Goal: Information Seeking & Learning: Learn about a topic

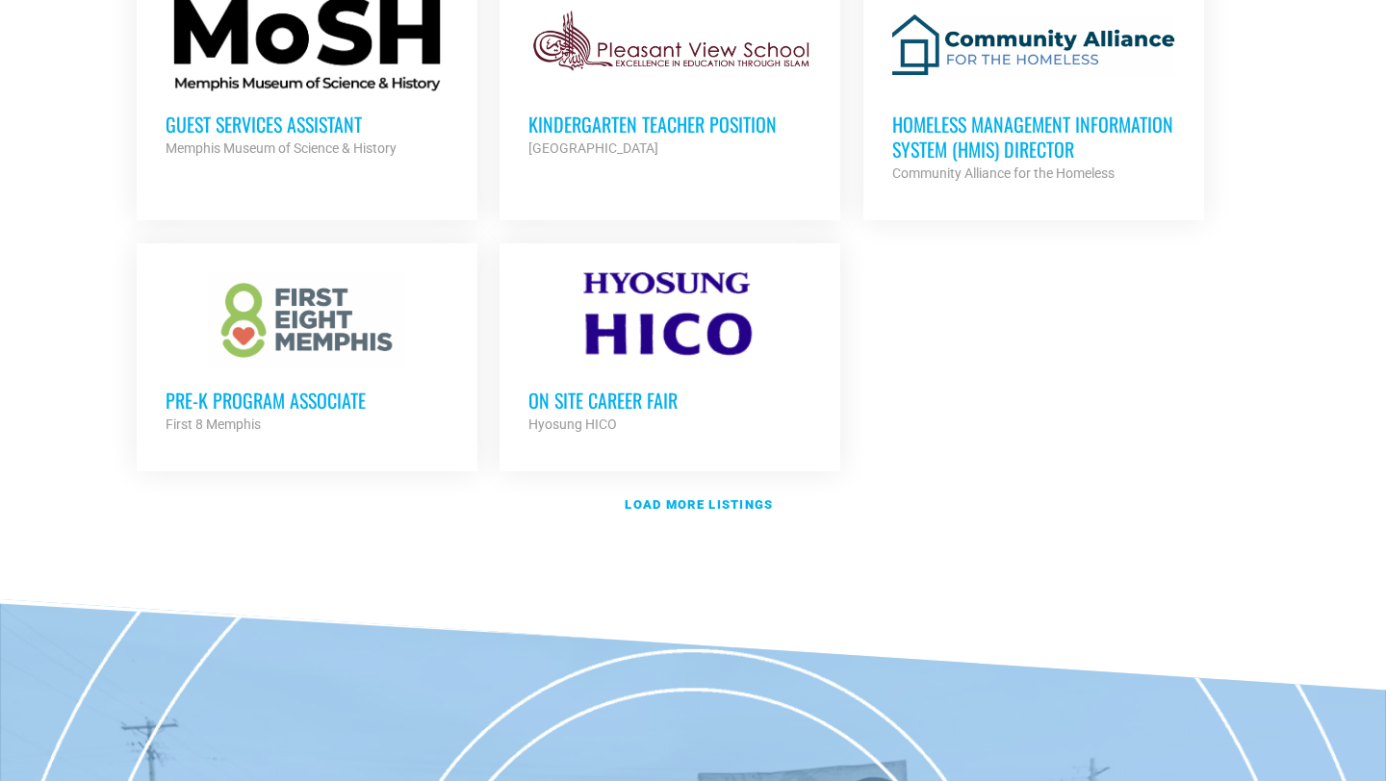
scroll to position [2280, 0]
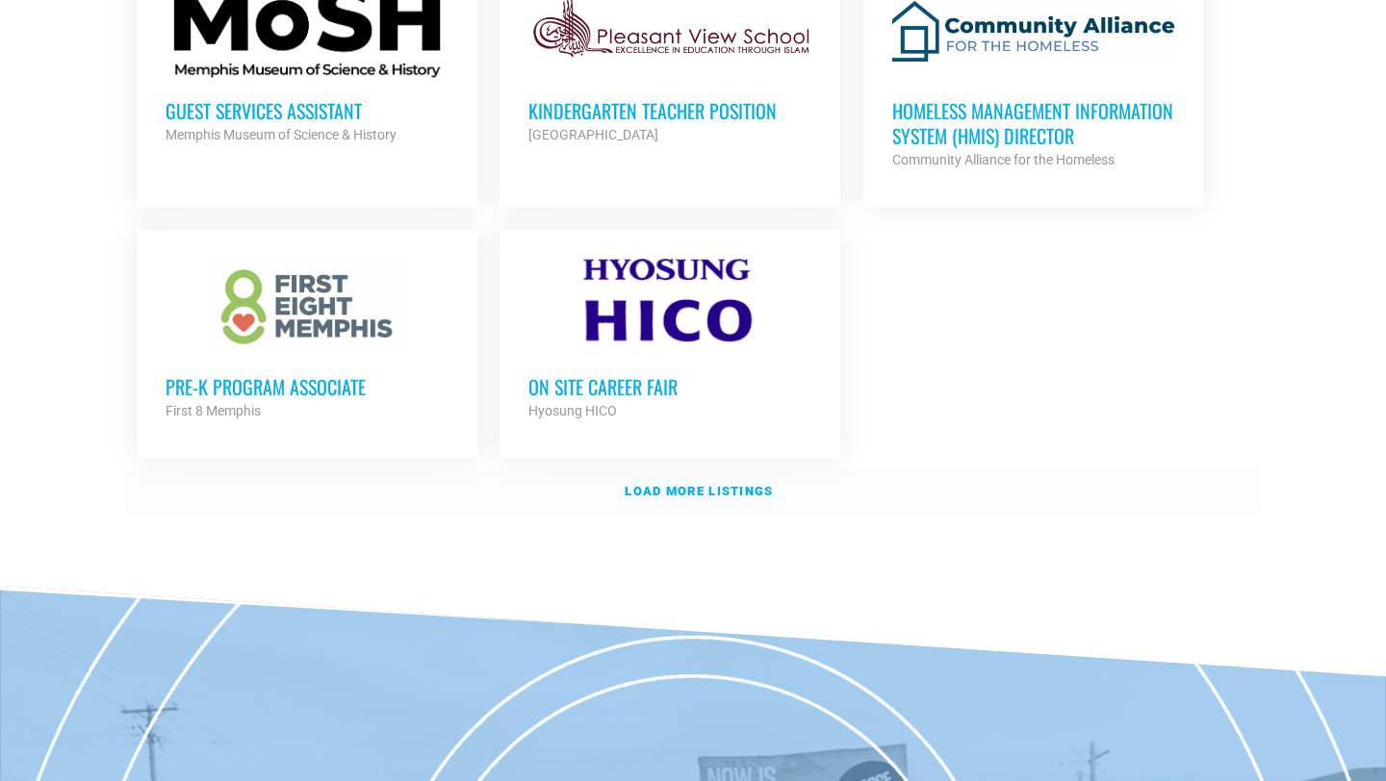
click at [673, 484] on strong "Load more listings" at bounding box center [698, 491] width 148 height 14
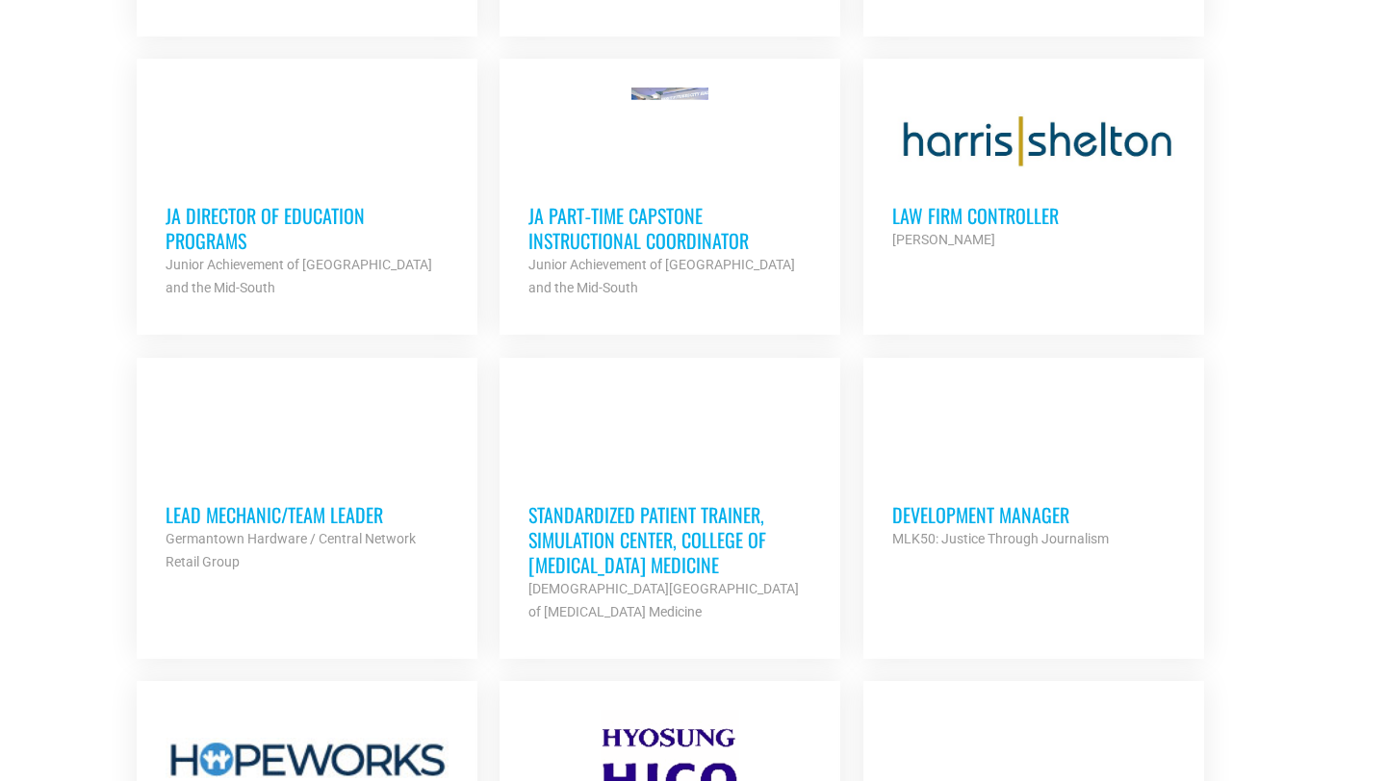
scroll to position [2706, 0]
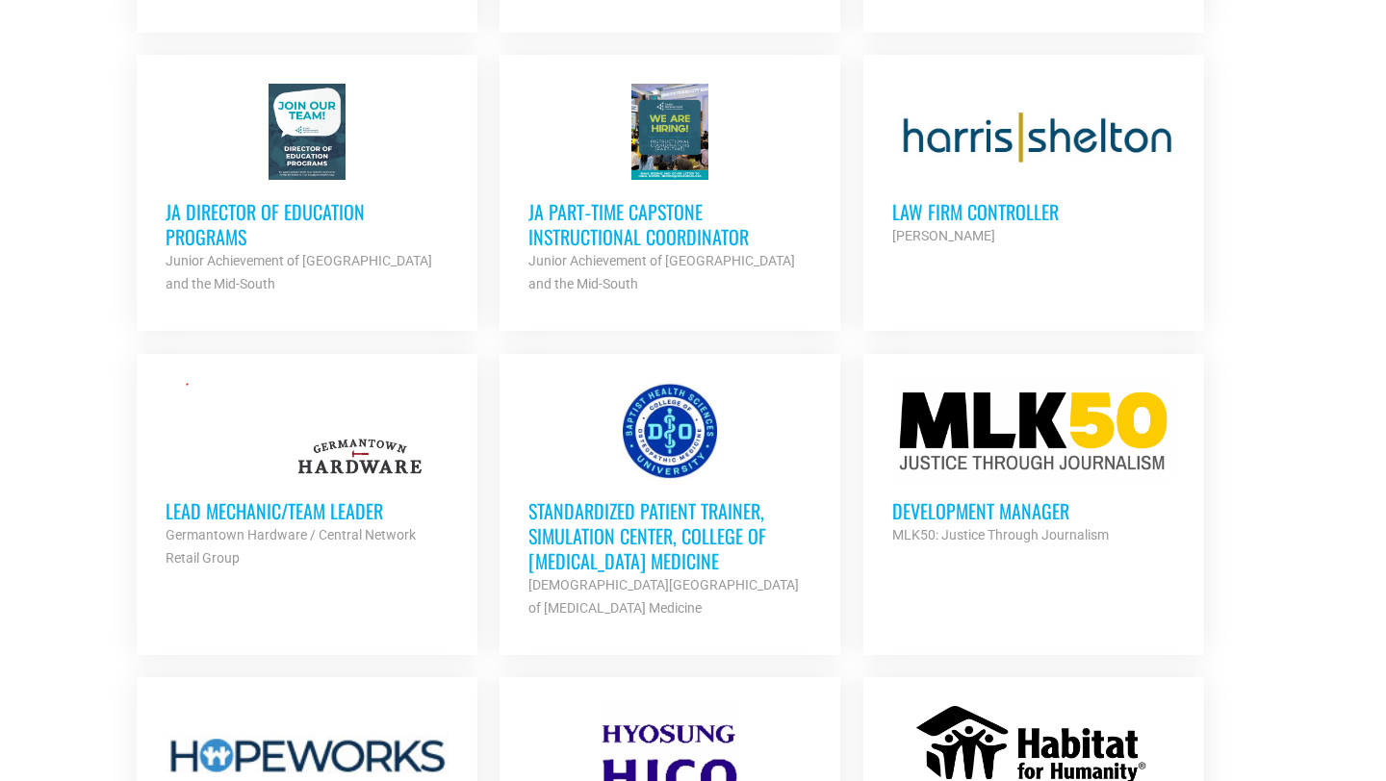
click at [1023, 200] on h3 "Law Firm Controller" at bounding box center [1033, 211] width 283 height 25
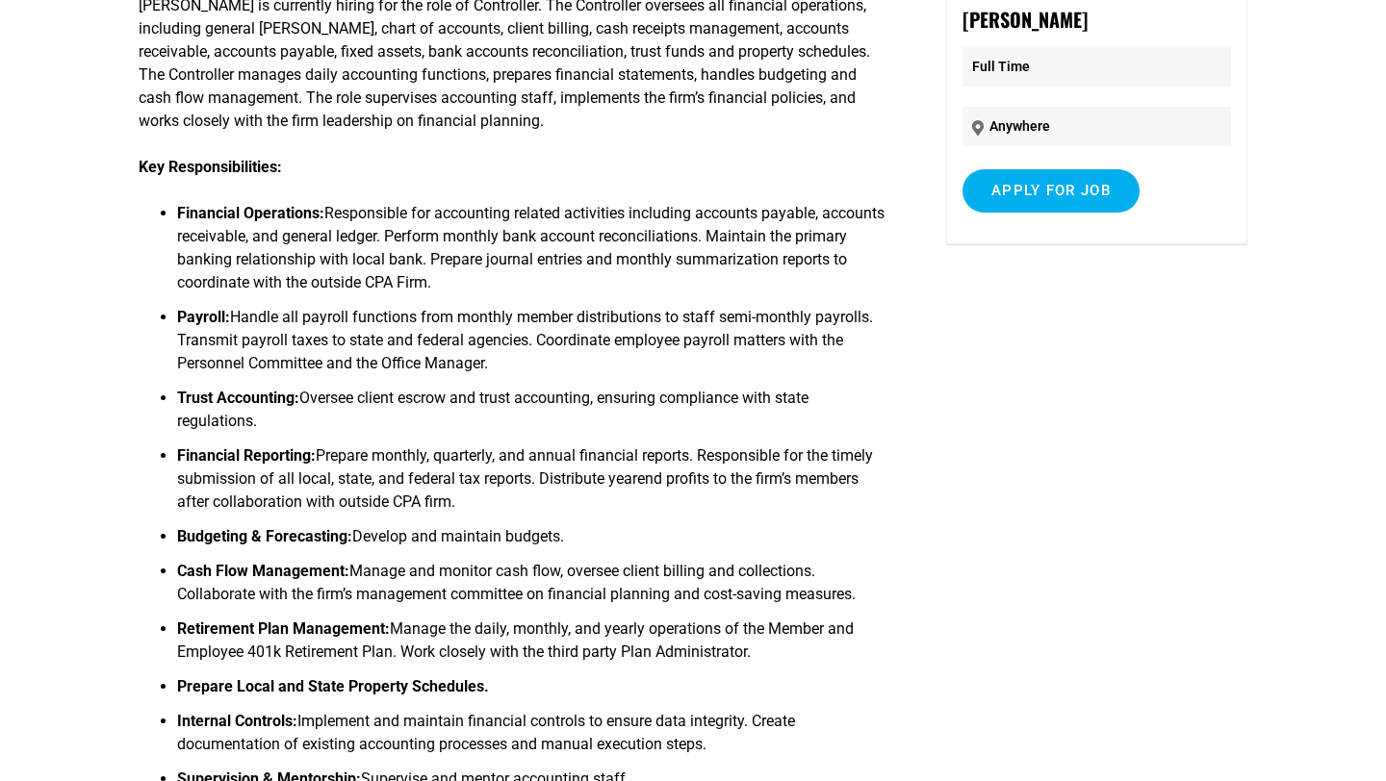
scroll to position [233, 0]
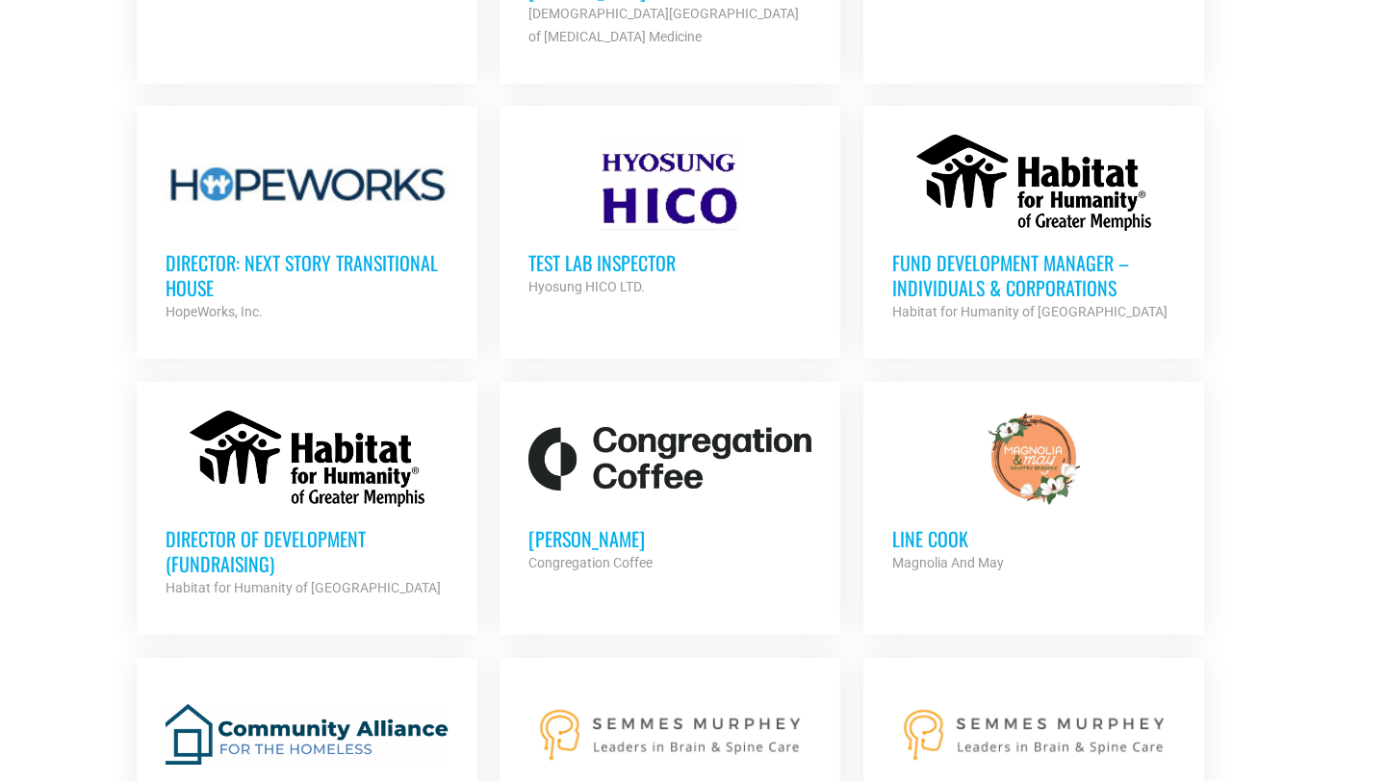
scroll to position [3278, 0]
click at [1007, 273] on h3 "Fund Development Manager – Individuals & Corporations" at bounding box center [1033, 274] width 283 height 50
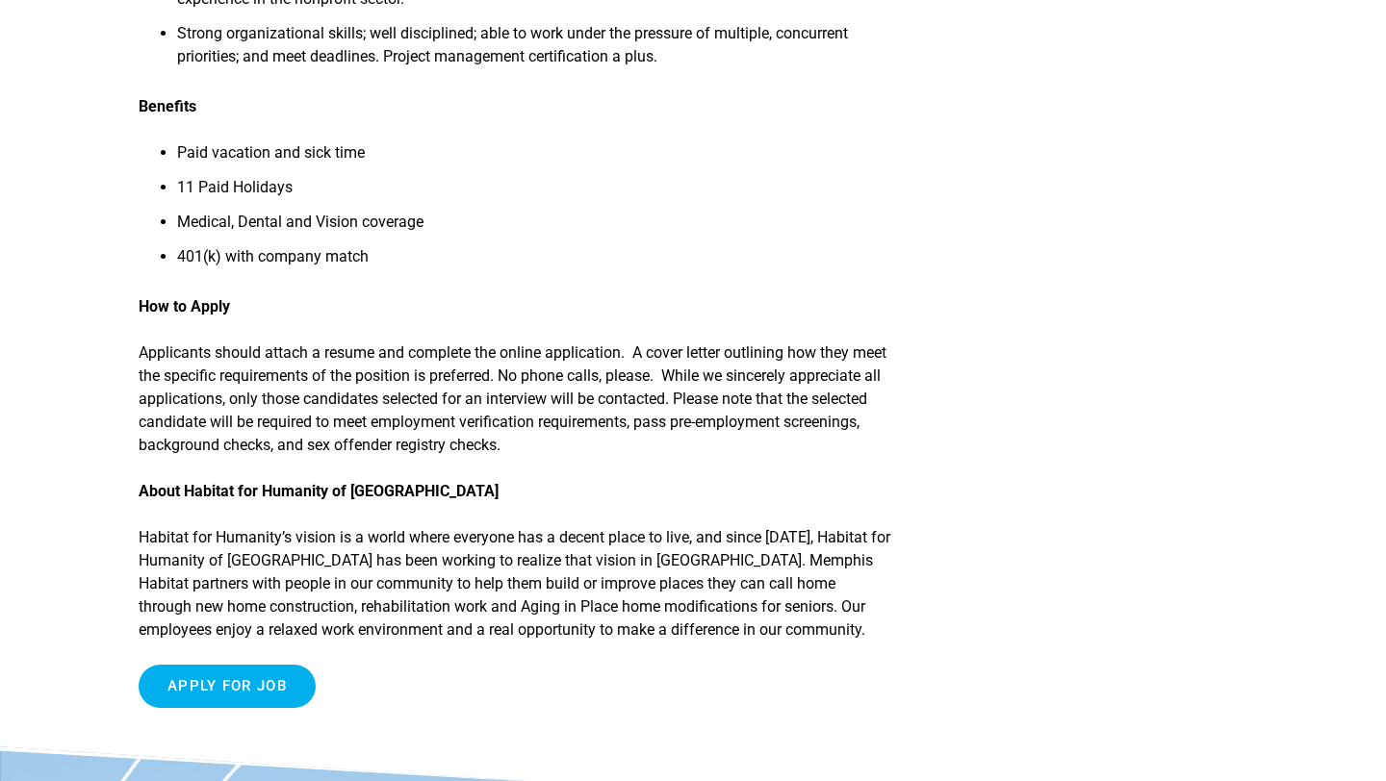
scroll to position [1160, 0]
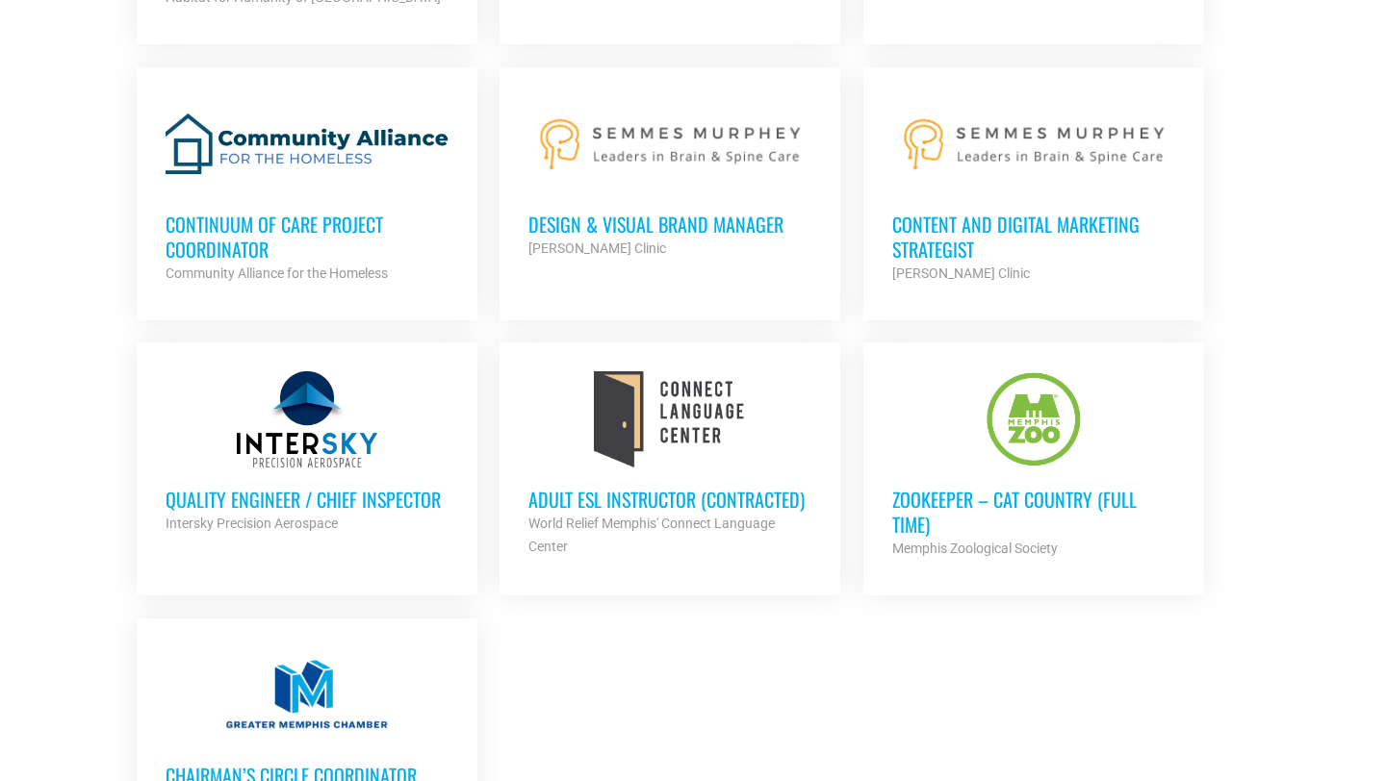
scroll to position [3873, 0]
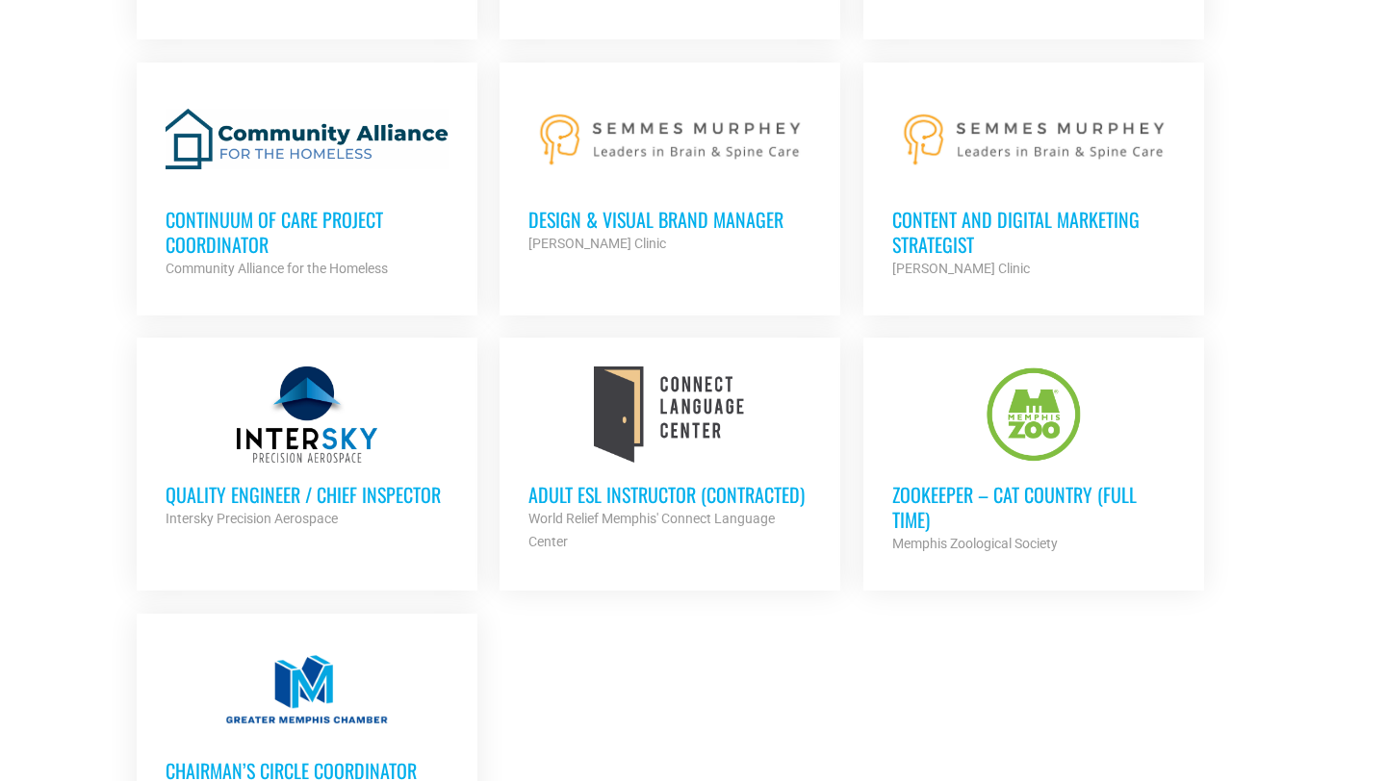
click at [1054, 503] on h3 "Zookeeper – Cat Country (Full Time)" at bounding box center [1033, 507] width 283 height 50
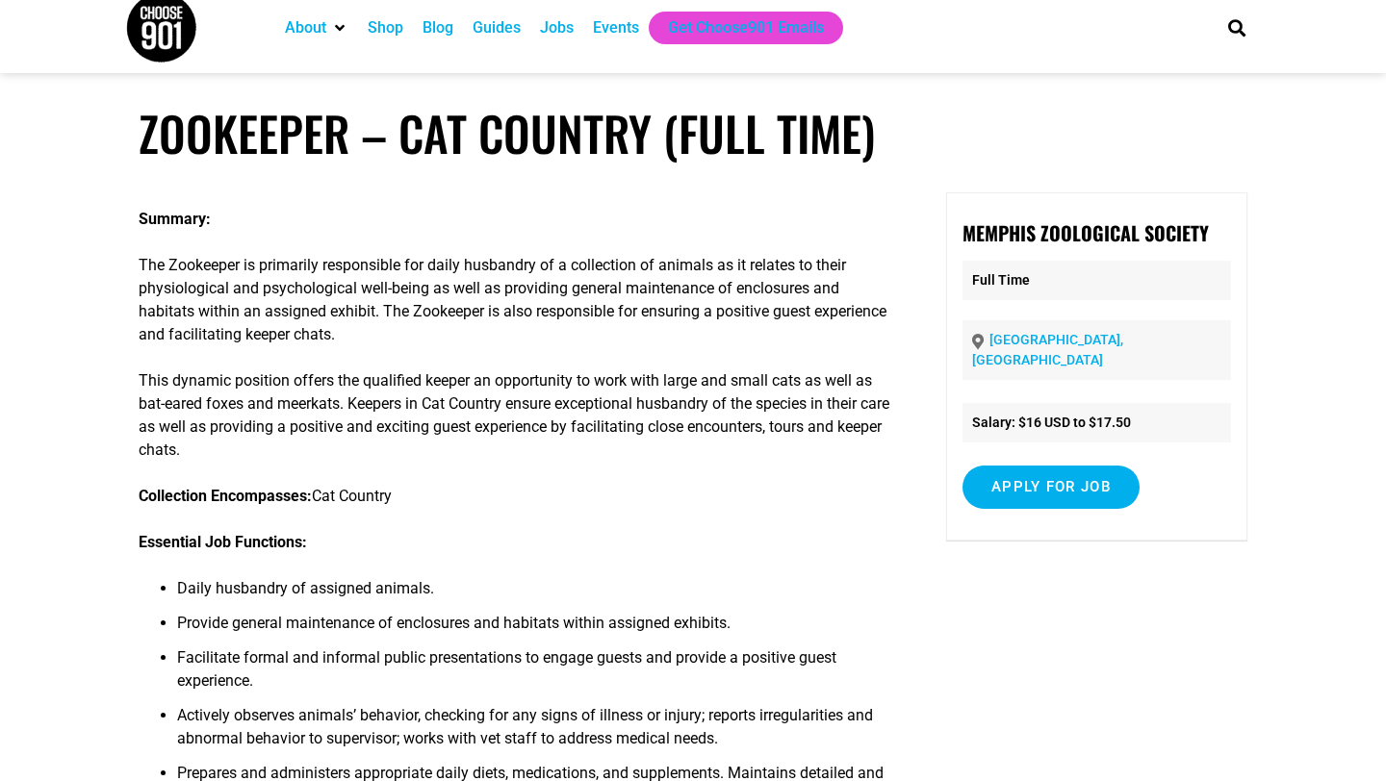
scroll to position [20, 0]
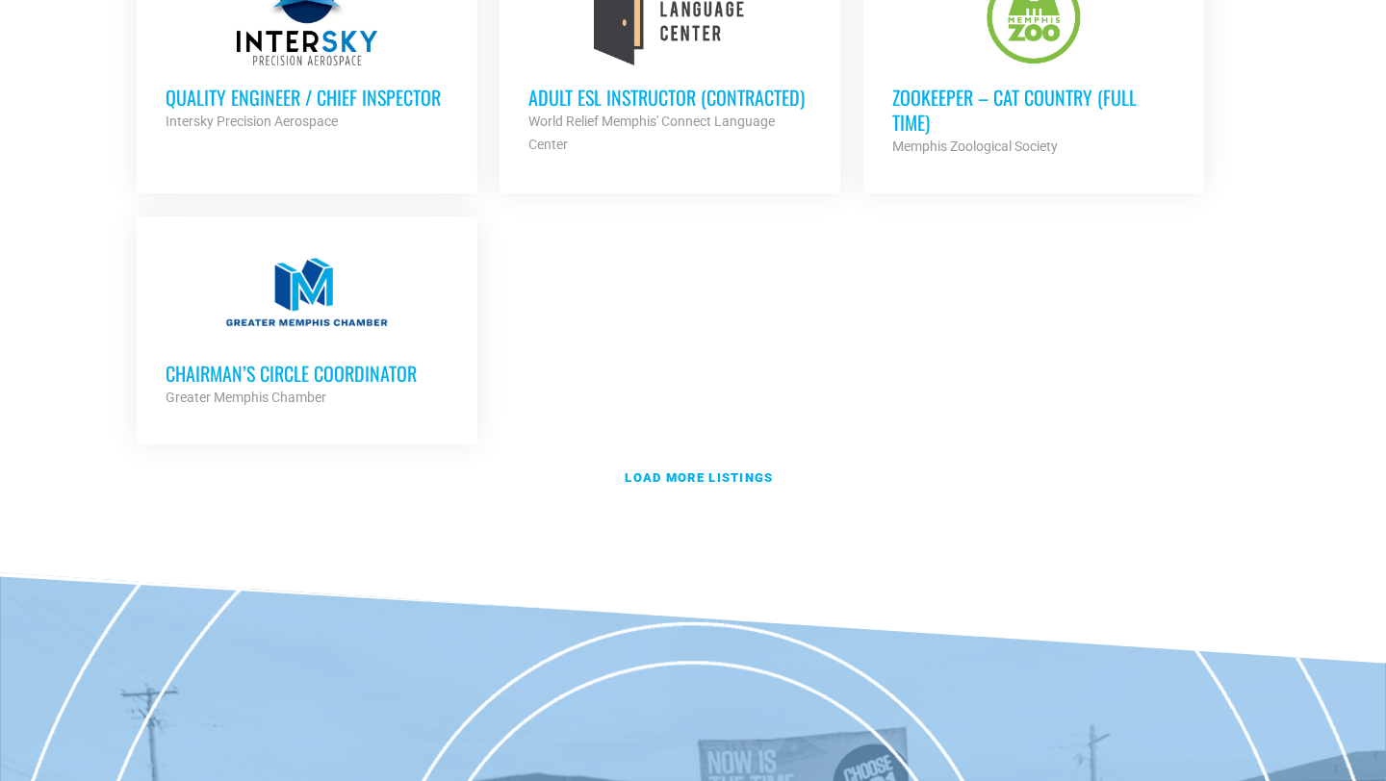
scroll to position [4287, 0]
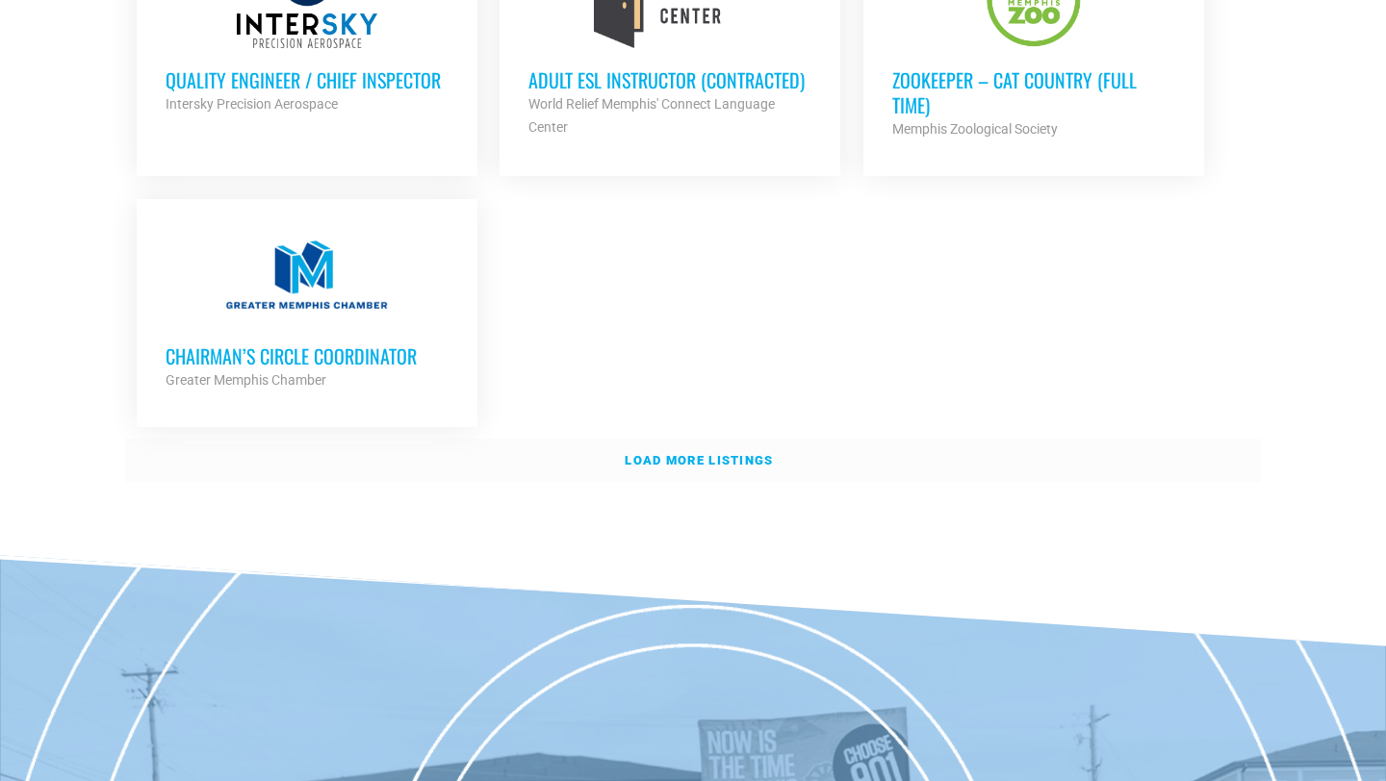
click at [675, 457] on link "Load more listings" at bounding box center [692, 461] width 1135 height 44
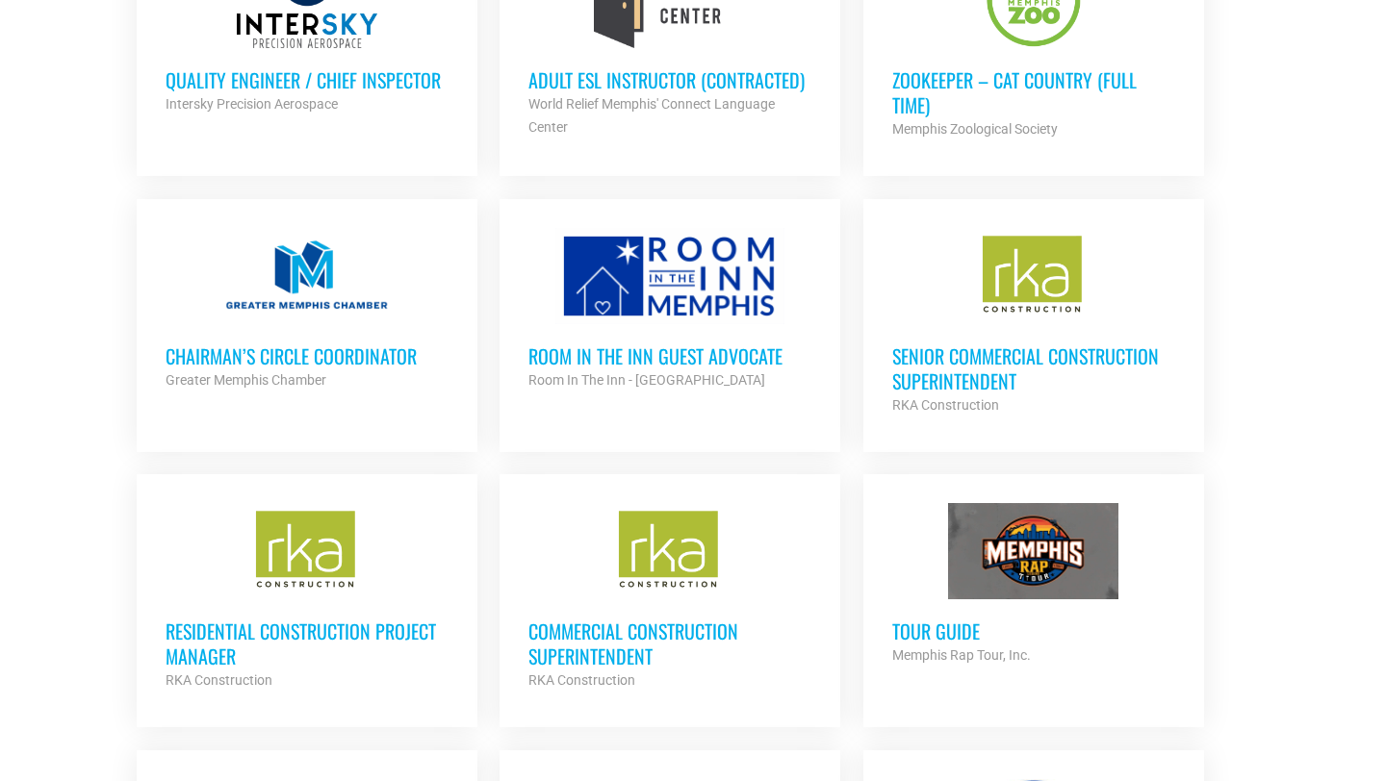
click at [375, 345] on h3 "Chairman’s Circle Coordinator" at bounding box center [306, 355] width 283 height 25
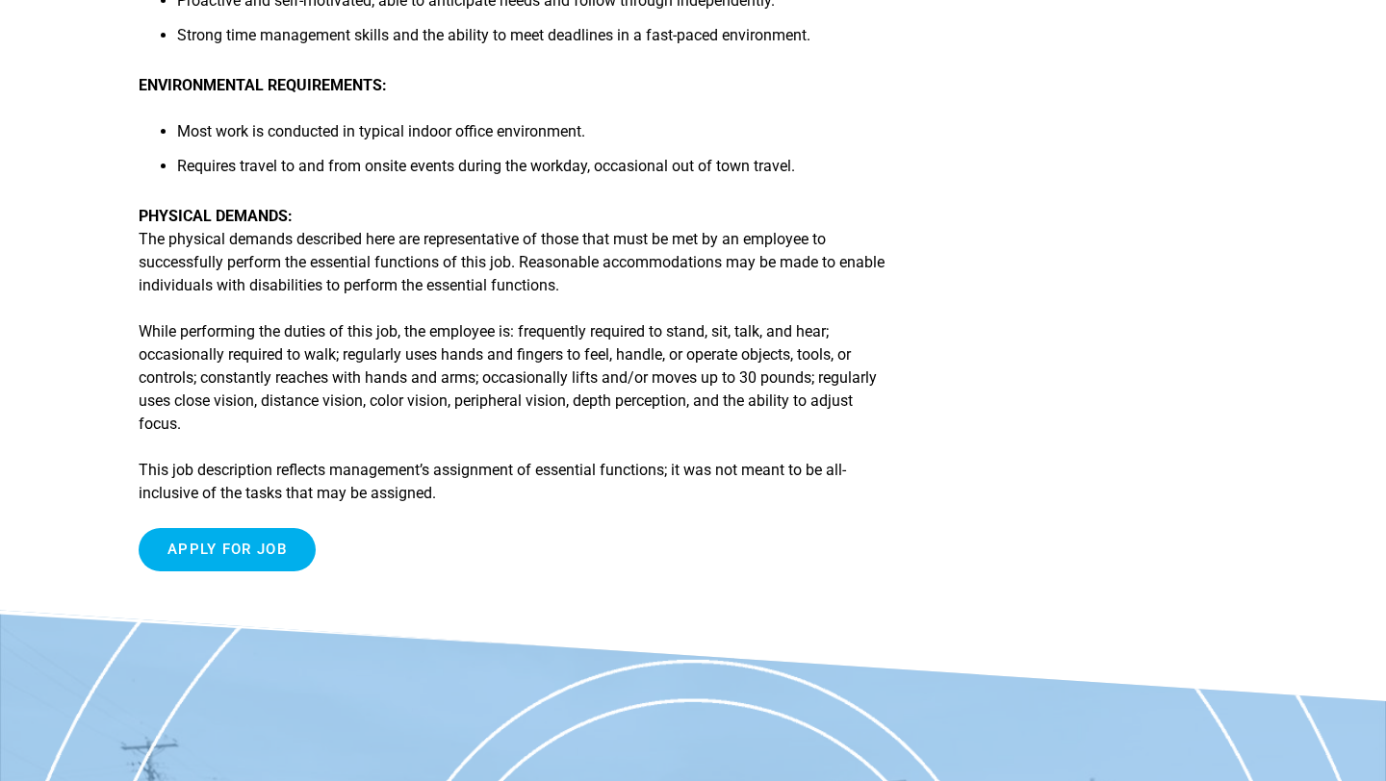
scroll to position [1523, 0]
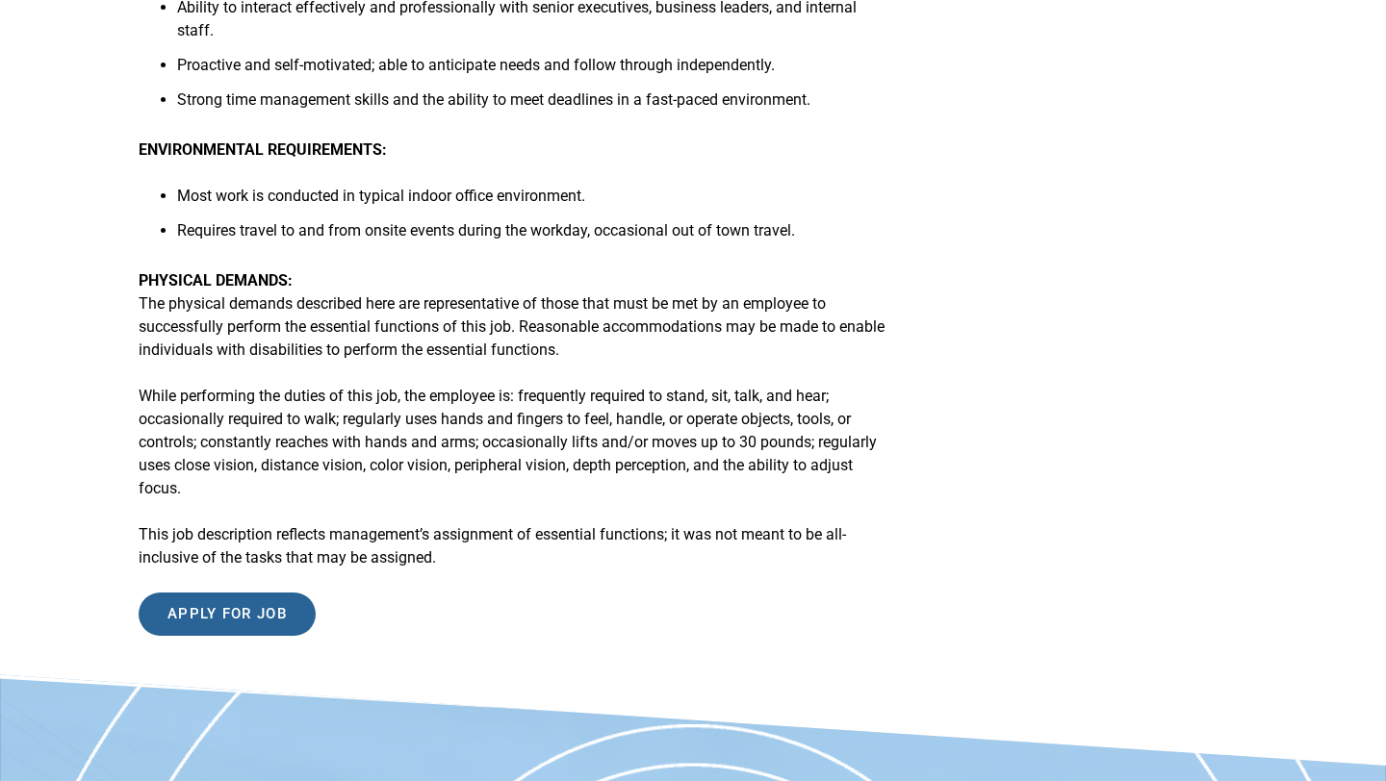
click at [251, 632] on input "Apply for job" at bounding box center [227, 614] width 177 height 43
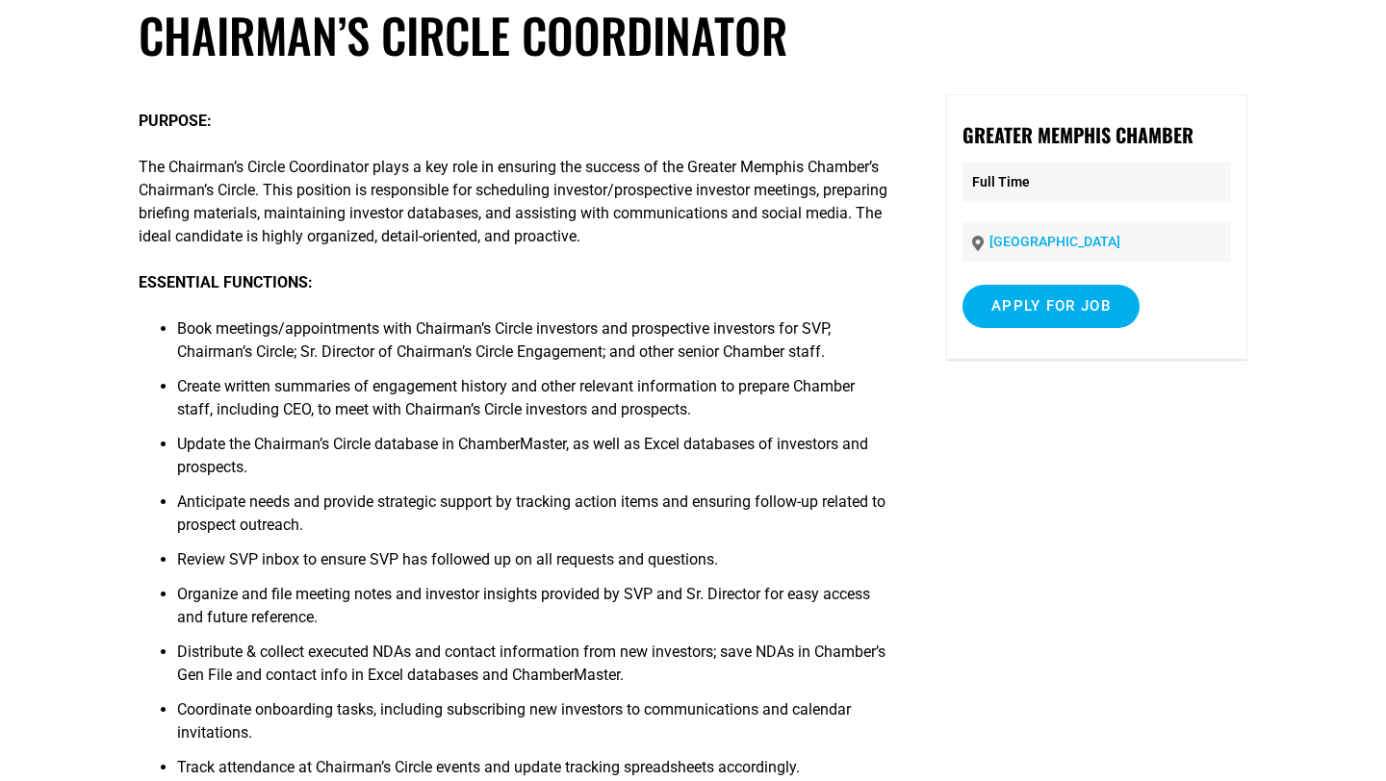
scroll to position [102, 0]
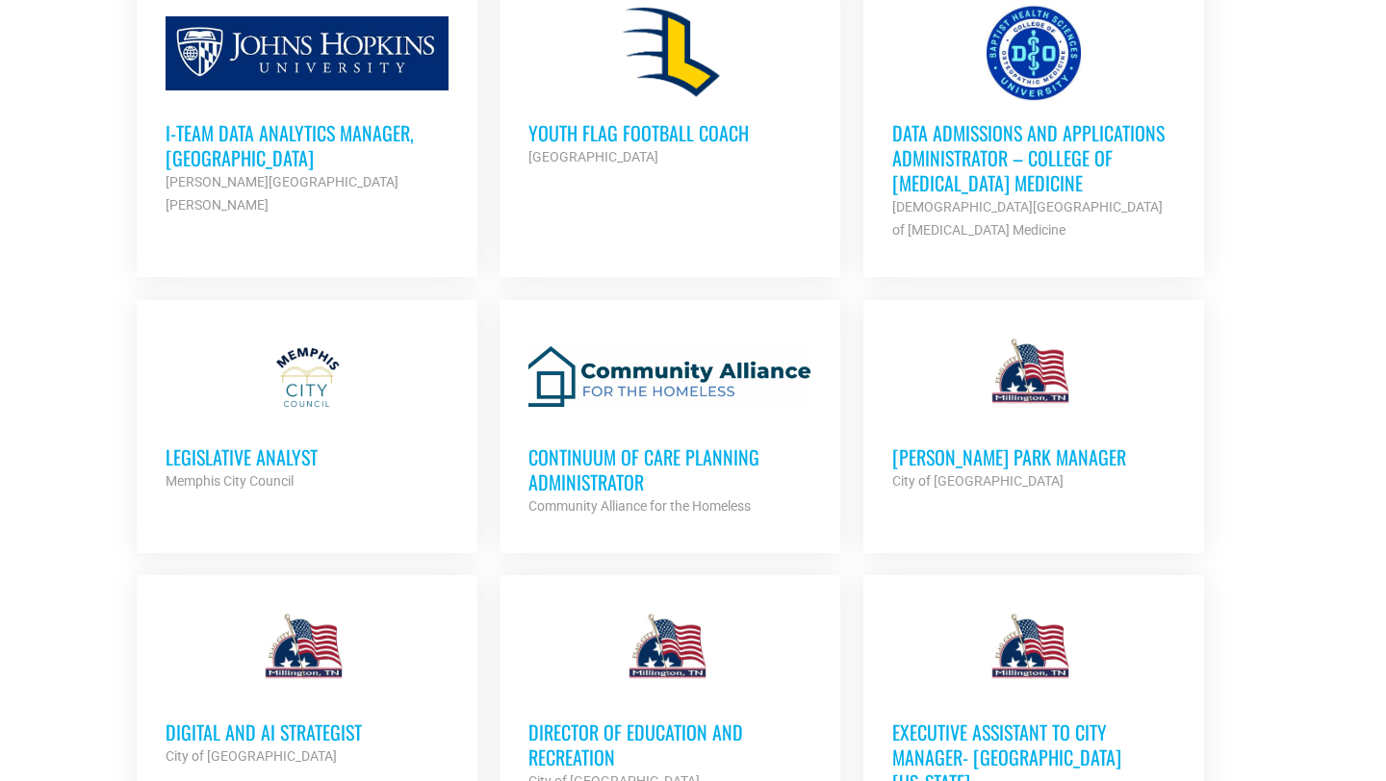
scroll to position [5102, 0]
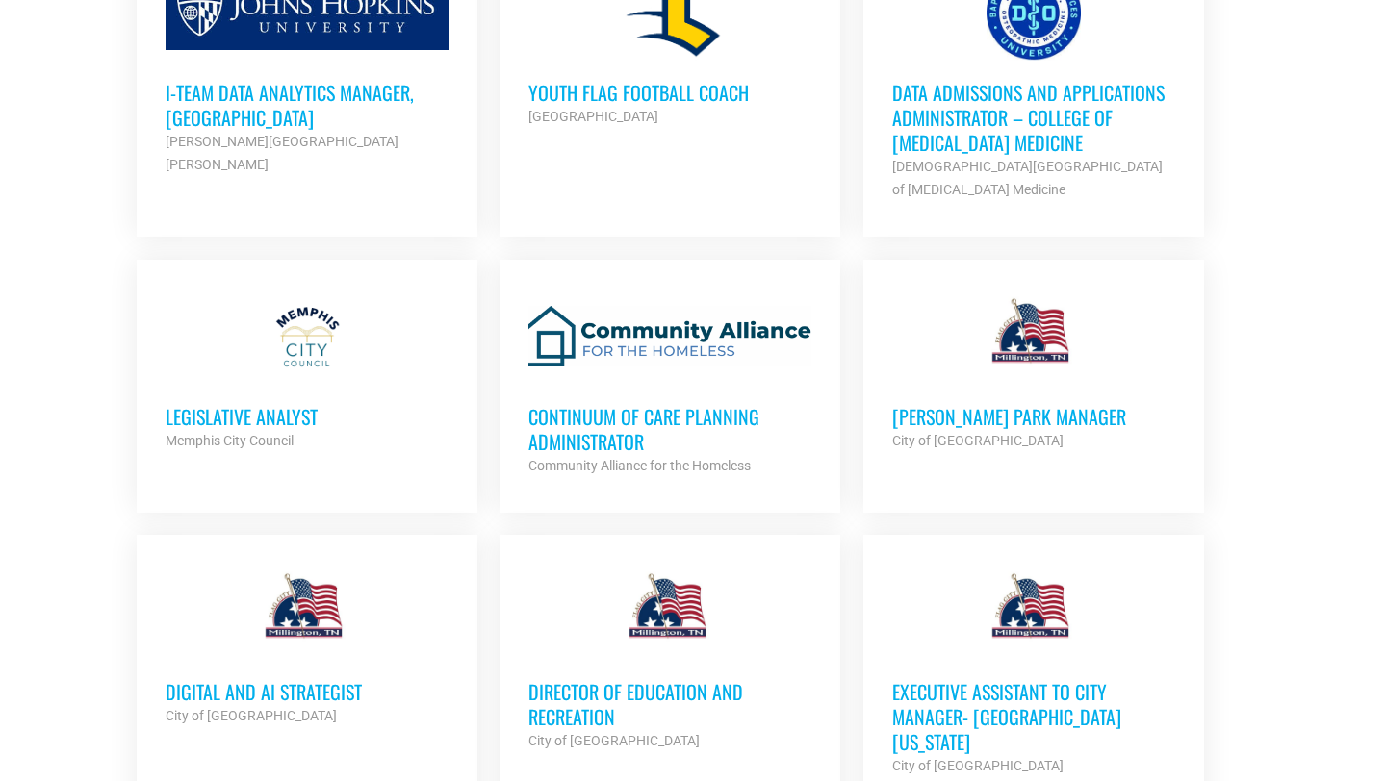
click at [332, 430] on div "Memphis City Council" at bounding box center [306, 440] width 283 height 23
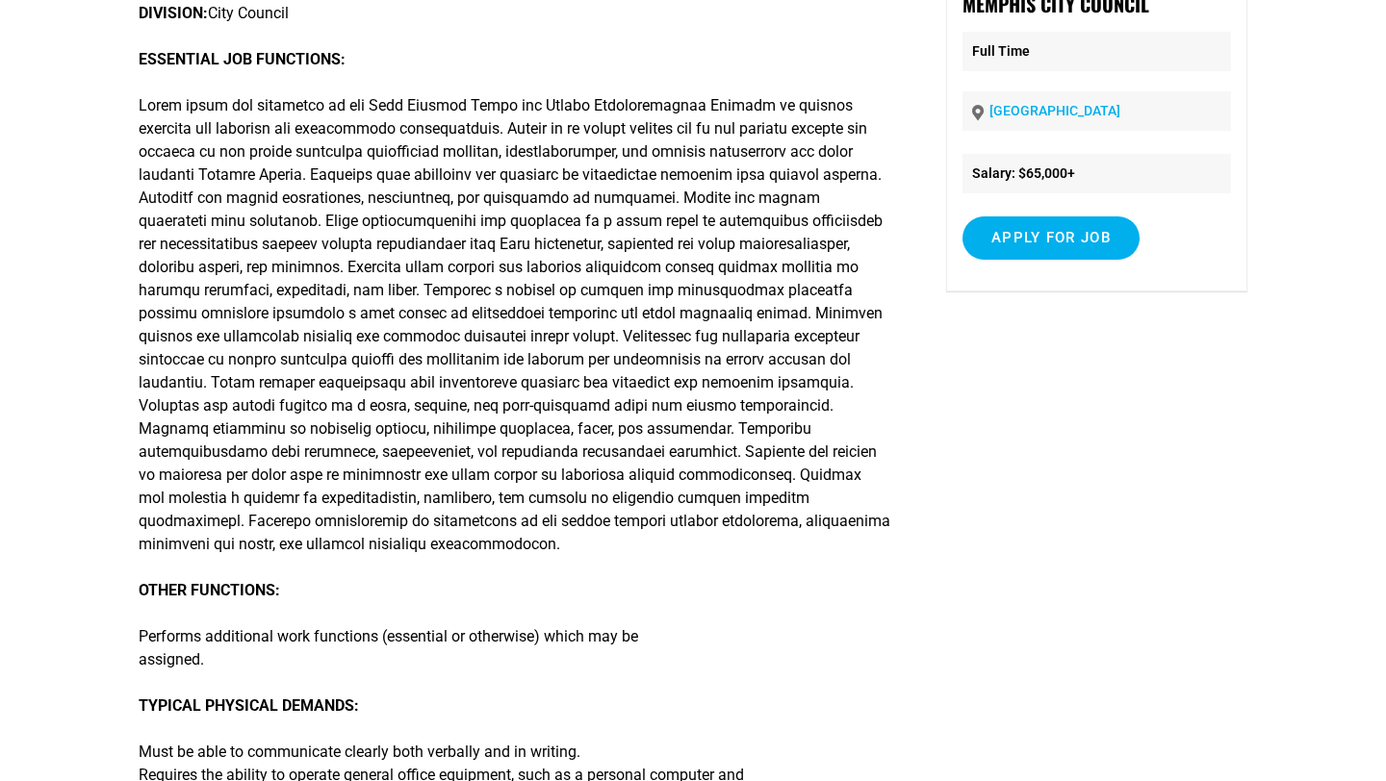
scroll to position [245, 0]
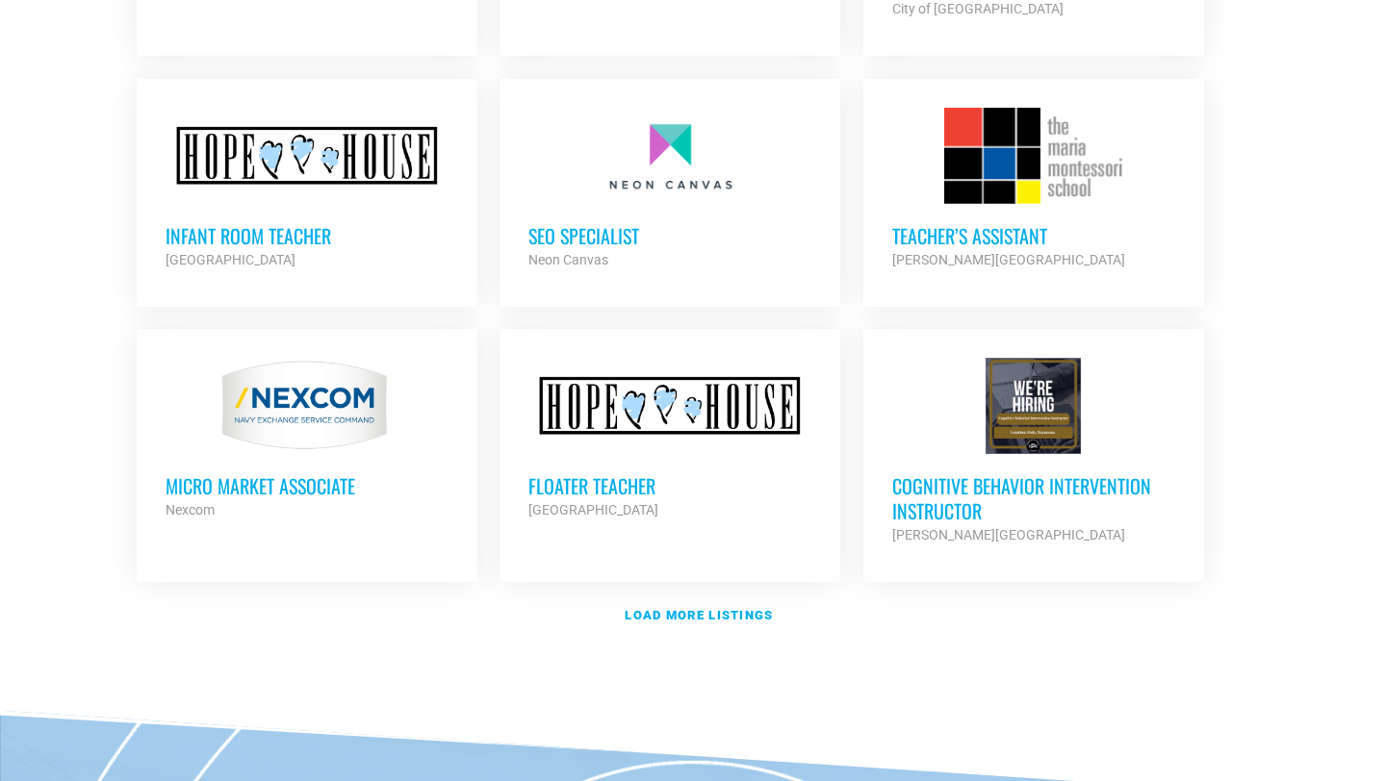
scroll to position [5861, 0]
click at [690, 607] on strong "Load more listings" at bounding box center [698, 614] width 148 height 14
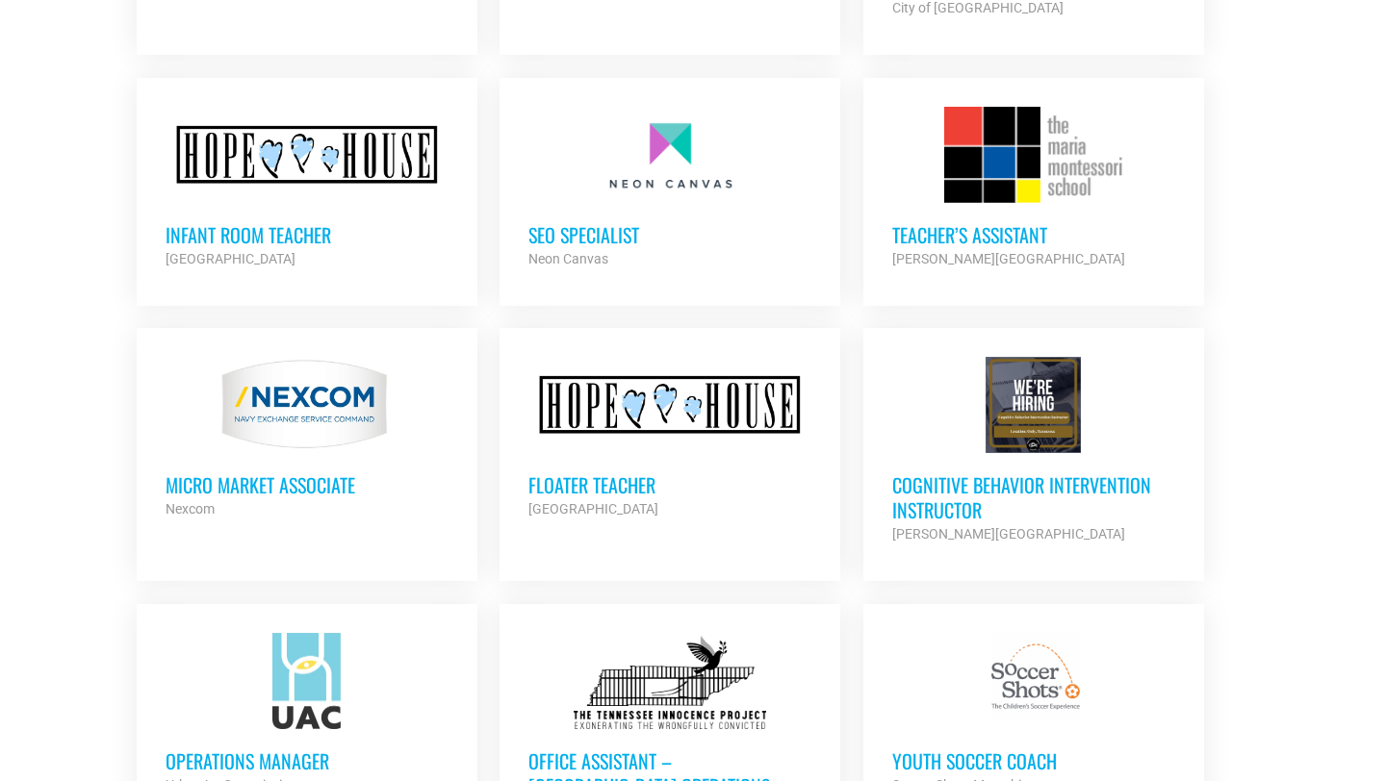
click at [681, 497] on div "[GEOGRAPHIC_DATA]" at bounding box center [669, 508] width 283 height 23
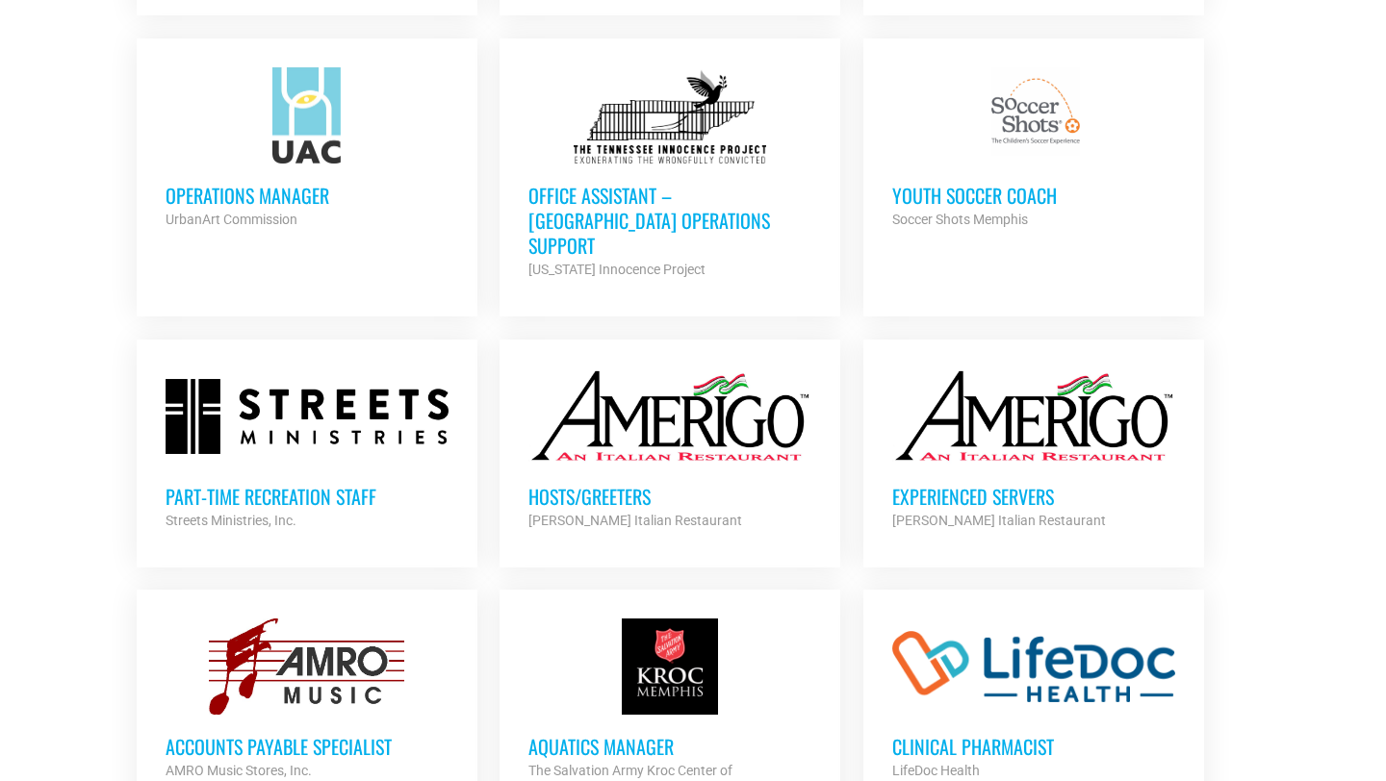
scroll to position [6431, 0]
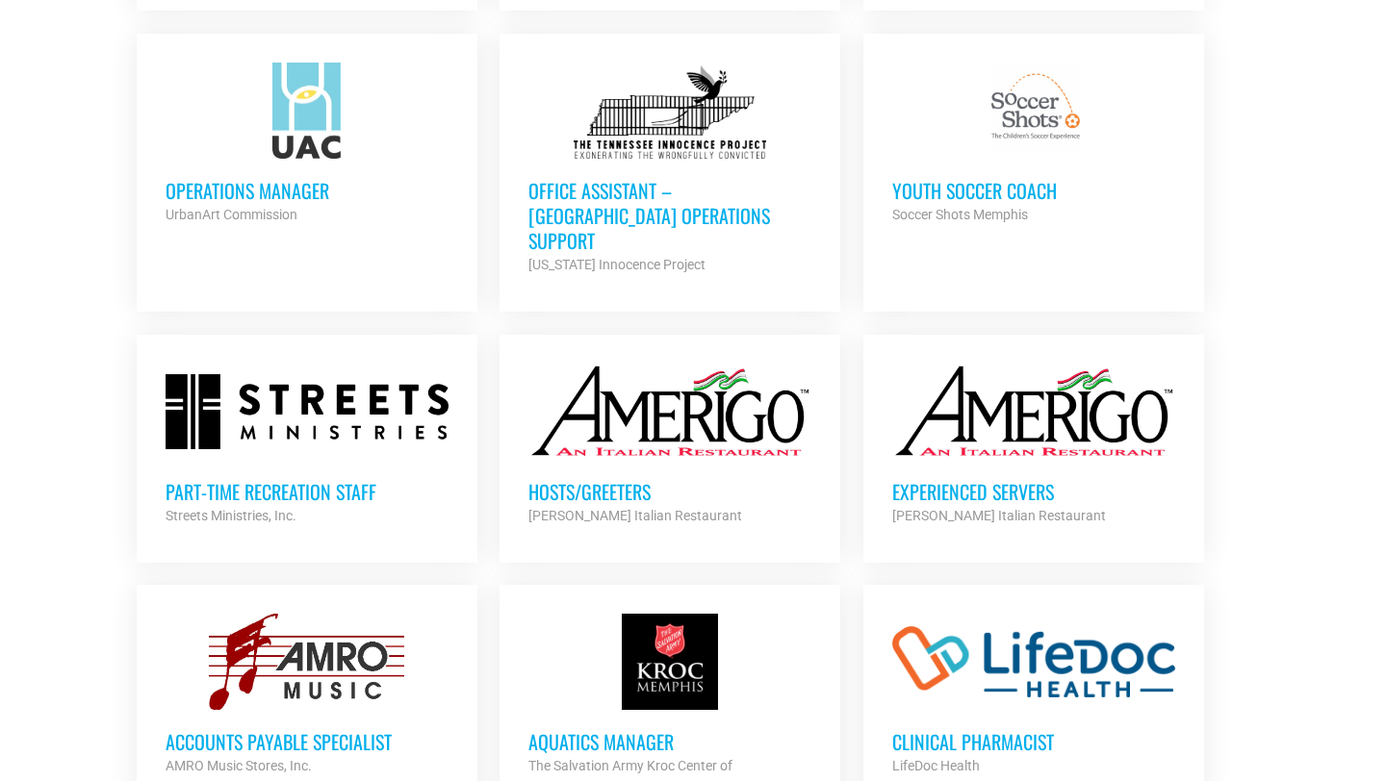
click at [696, 219] on link "Office Assistant – [GEOGRAPHIC_DATA] Operations Support [US_STATE] Innocence Pr…" at bounding box center [669, 169] width 341 height 271
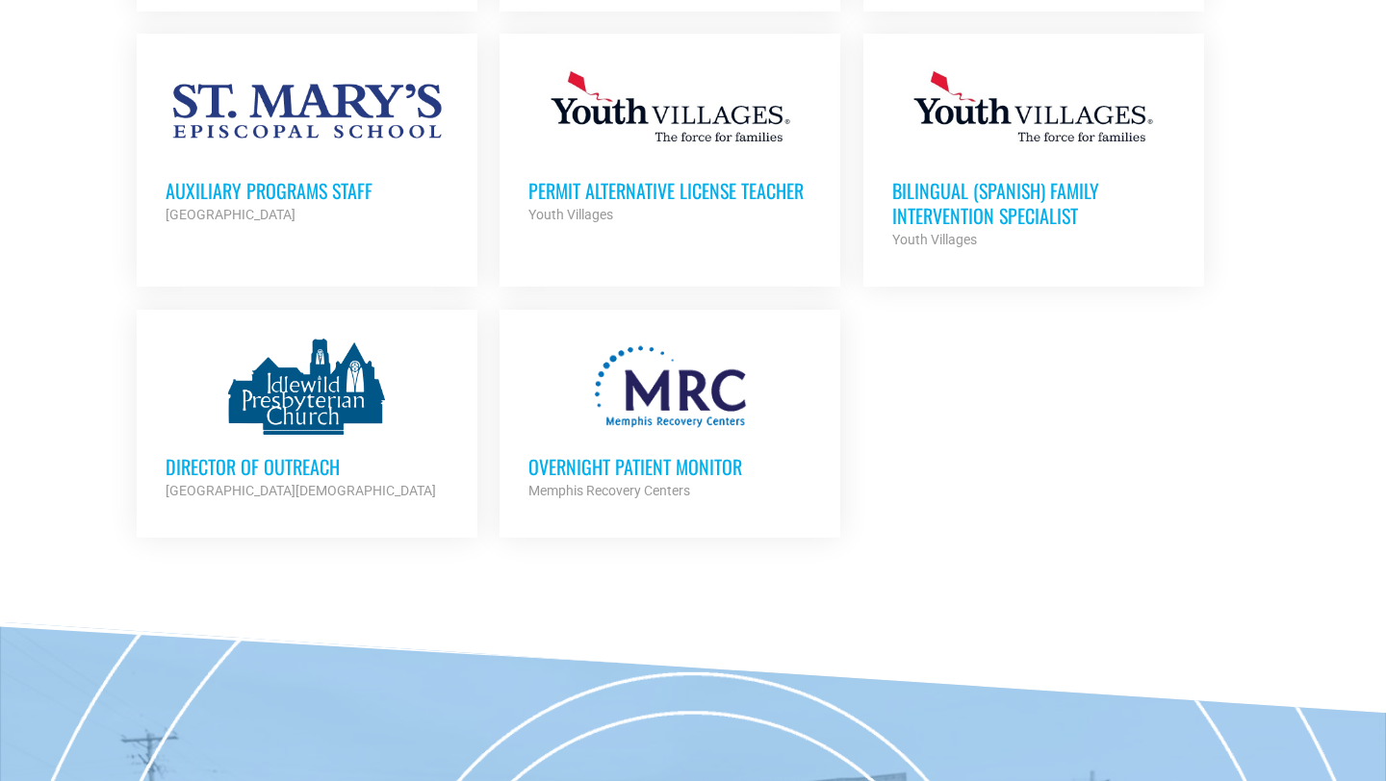
scroll to position [7510, 0]
